Goal: Task Accomplishment & Management: Manage account settings

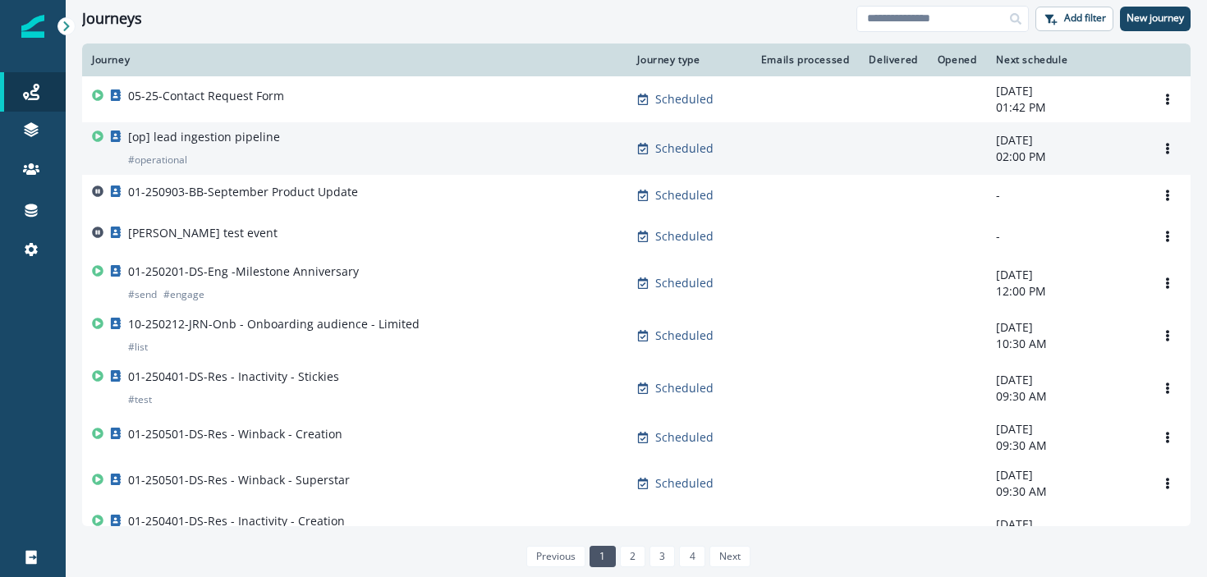
click at [238, 136] on p "[op] lead ingestion pipeline" at bounding box center [204, 137] width 152 height 16
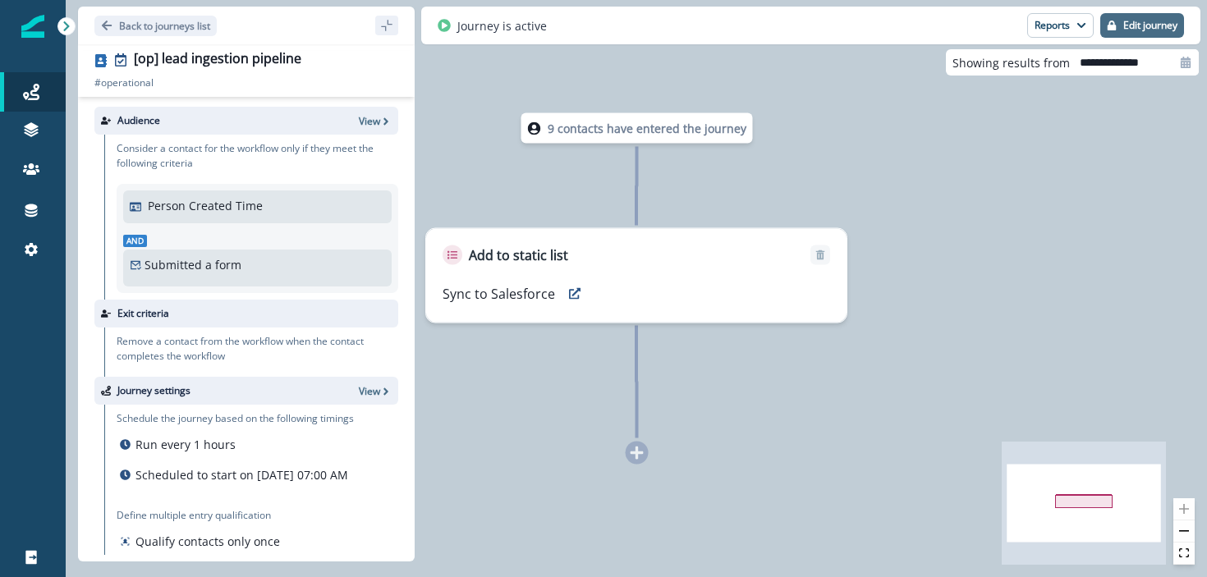
click at [1168, 31] on p "Edit journey" at bounding box center [1150, 25] width 54 height 11
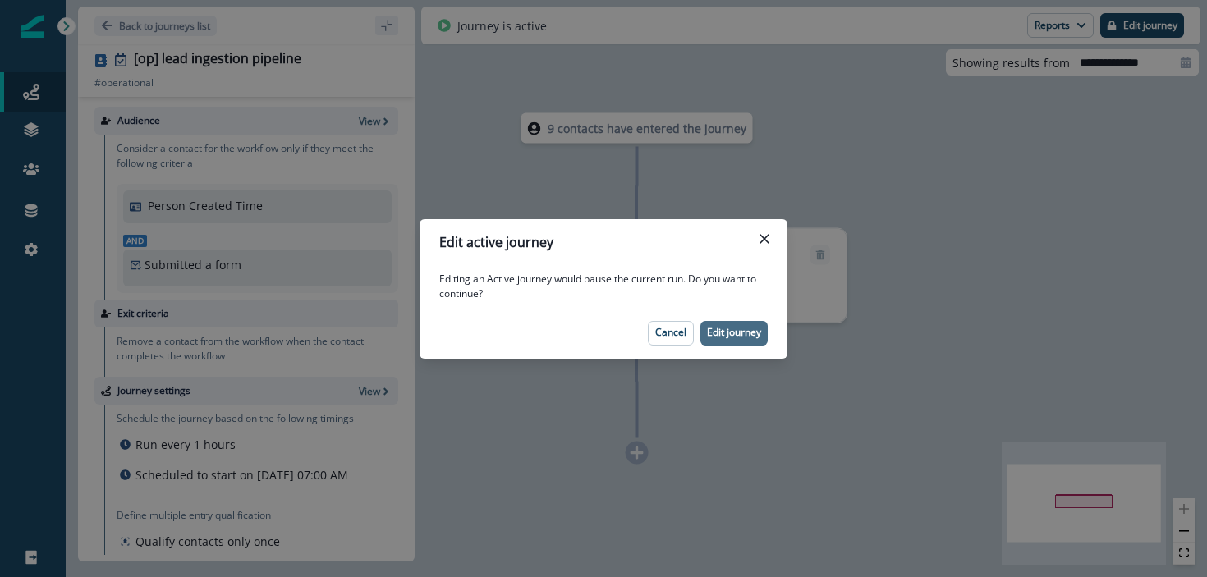
click at [730, 335] on p "Edit journey" at bounding box center [734, 332] width 54 height 11
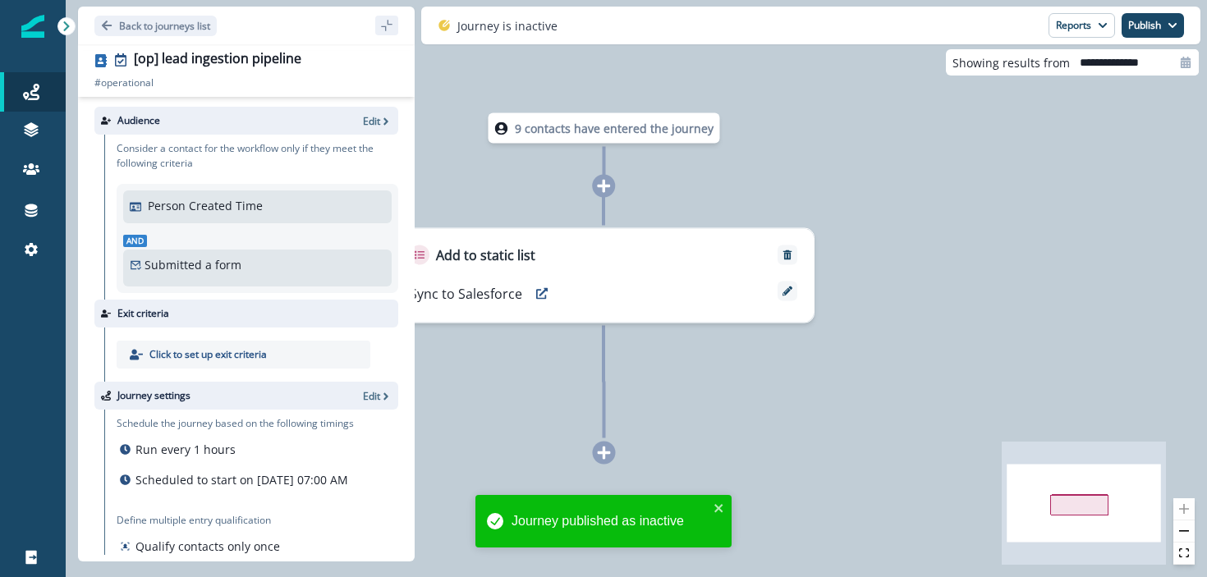
click at [180, 215] on div "Person Created Time" at bounding box center [257, 207] width 255 height 20
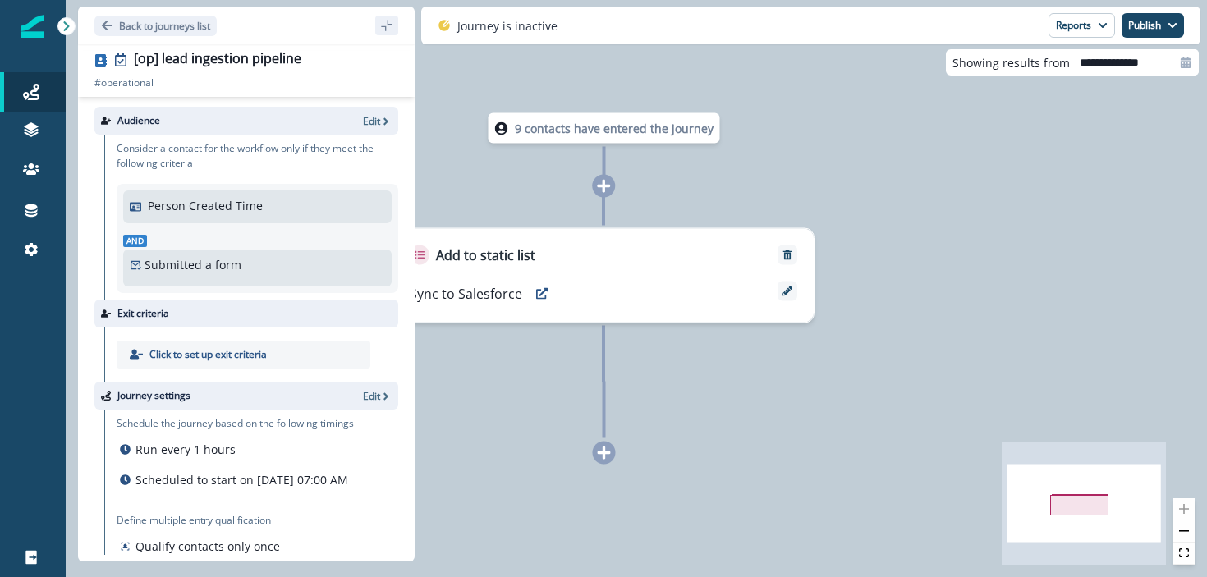
click at [379, 124] on p "Edit" at bounding box center [371, 121] width 17 height 14
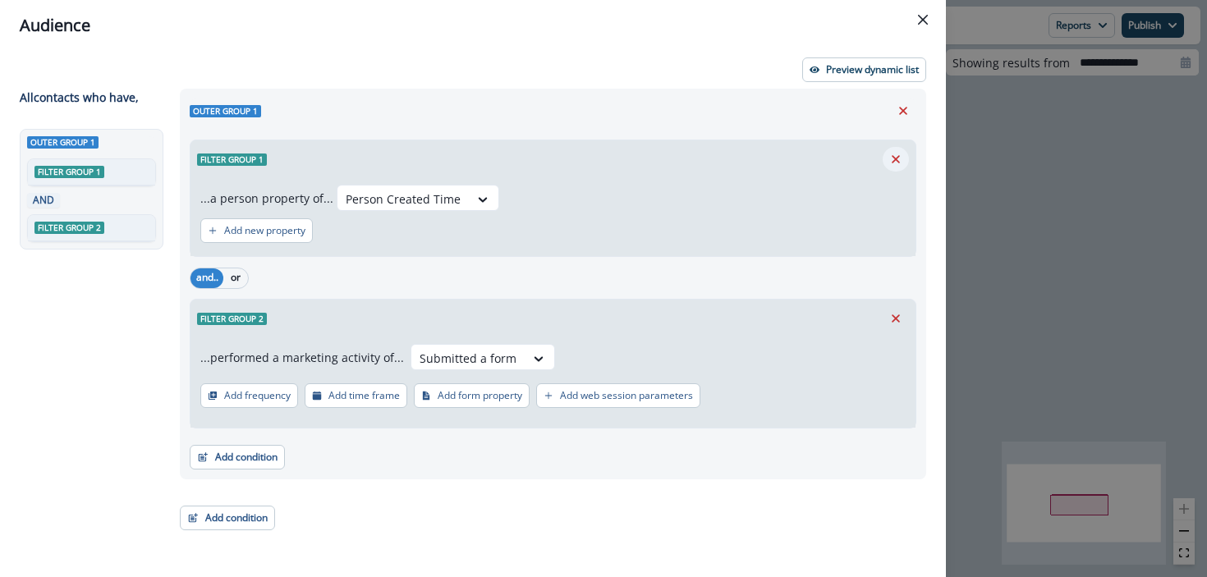
click at [896, 159] on icon "Remove" at bounding box center [896, 159] width 8 height 8
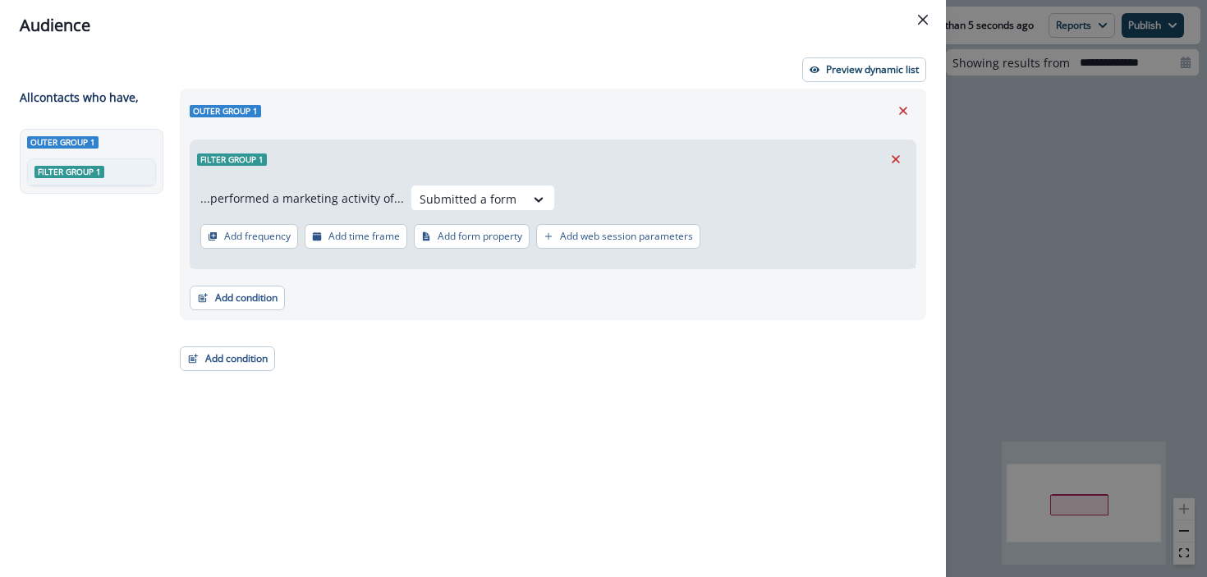
click at [1059, 327] on div "Audience Preview dynamic list All contact s who have, Outer group 1 Filter grou…" at bounding box center [603, 288] width 1207 height 577
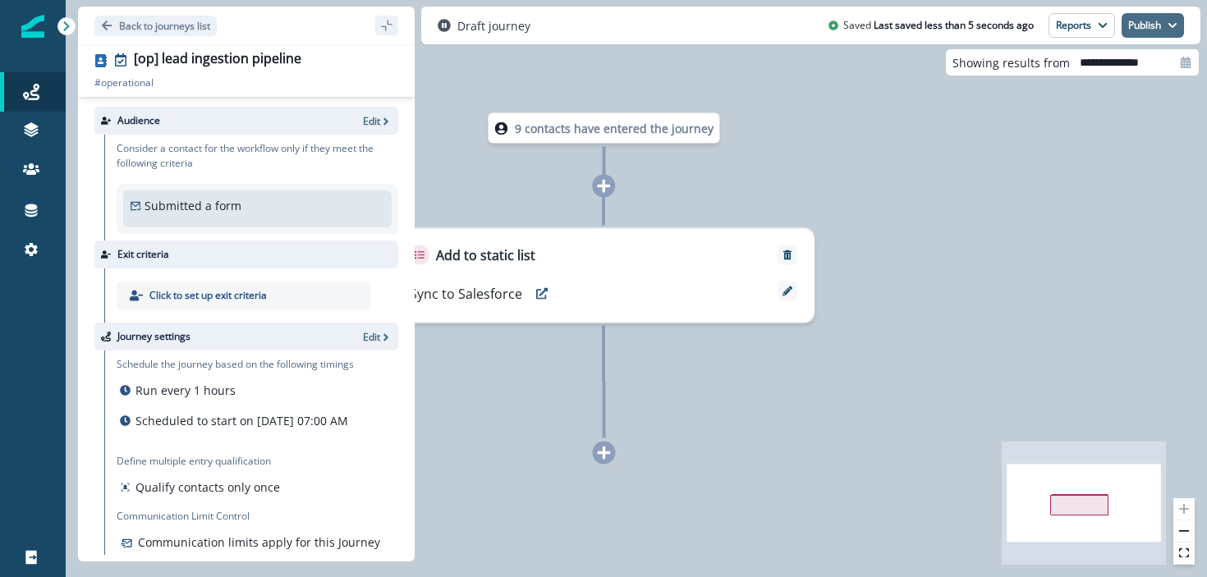
click at [1142, 24] on button "Publish" at bounding box center [1153, 25] width 62 height 25
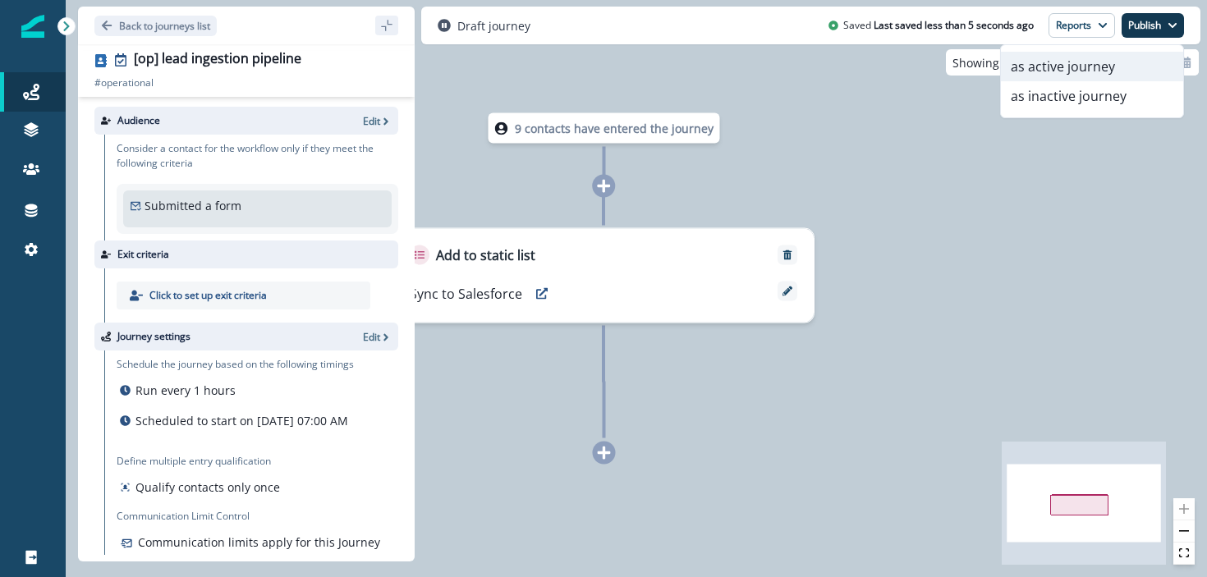
click at [1087, 67] on button "as active journey" at bounding box center [1092, 67] width 182 height 30
